Goal: Task Accomplishment & Management: Manage account settings

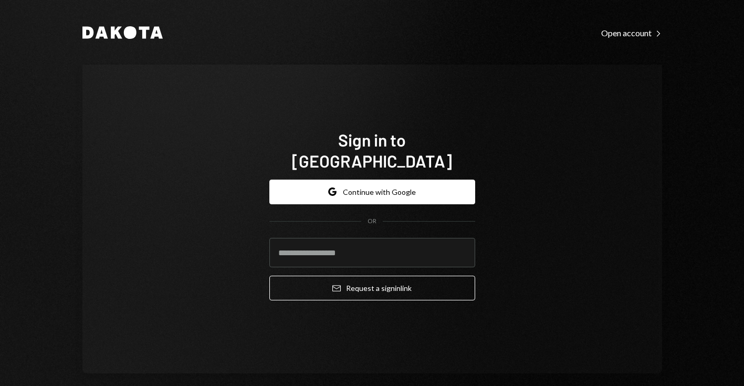
type input "**********"
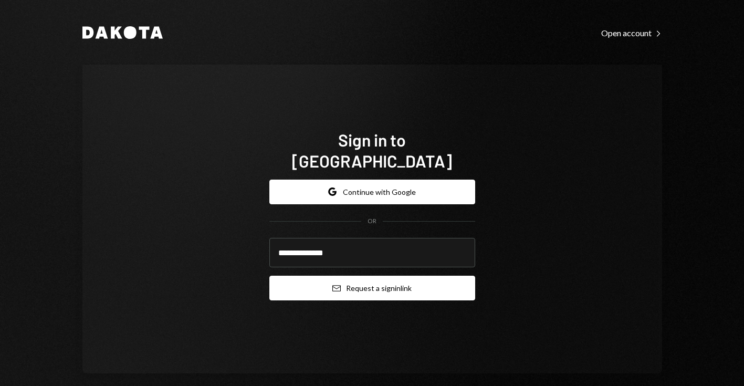
click at [372, 276] on button "Email Request a sign in link" at bounding box center [372, 288] width 206 height 25
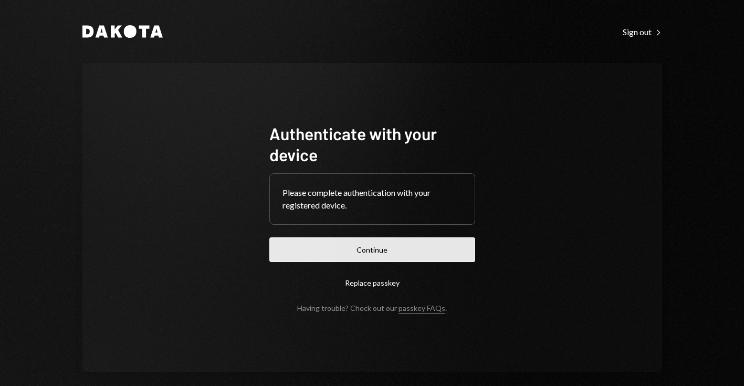
click at [340, 255] on button "Continue" at bounding box center [372, 249] width 206 height 25
